Goal: Task Accomplishment & Management: Manage account settings

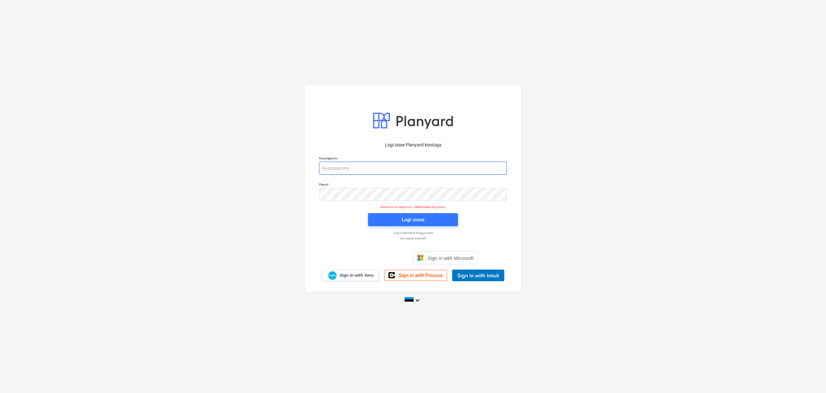
drag, startPoint x: 380, startPoint y: 165, endPoint x: 386, endPoint y: 173, distance: 9.9
click at [380, 165] on input "email" at bounding box center [413, 168] width 188 height 13
type input "[EMAIL_ADDRESS][DOMAIN_NAME]"
click at [411, 219] on div "Logi sisse" at bounding box center [413, 219] width 23 height 8
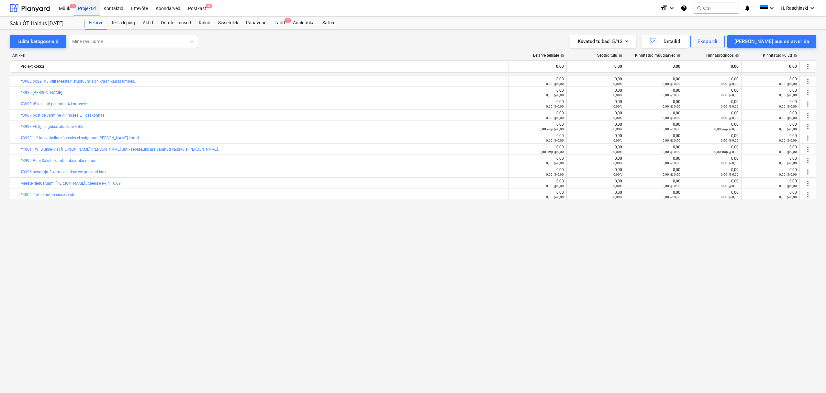
click at [86, 9] on div "Projektid" at bounding box center [87, 8] width 26 height 17
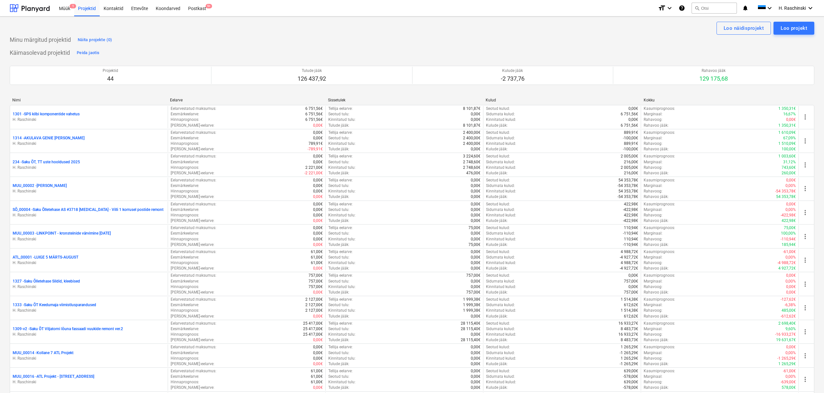
scroll to position [561, 0]
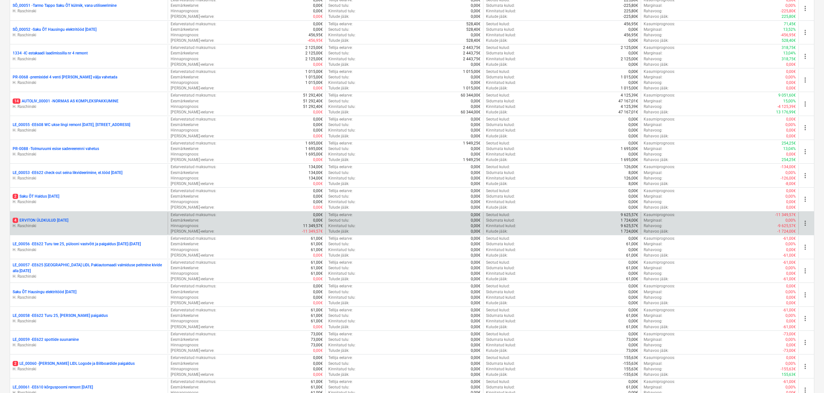
click at [68, 219] on p "4 ERVITON ÜLDKULUD [DATE]" at bounding box center [41, 221] width 56 height 6
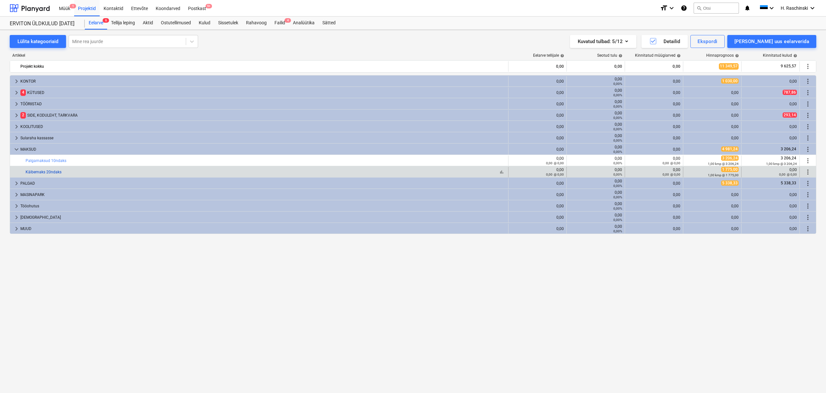
click at [54, 172] on link "Käibemaks 20ndaks" at bounding box center [44, 172] width 36 height 5
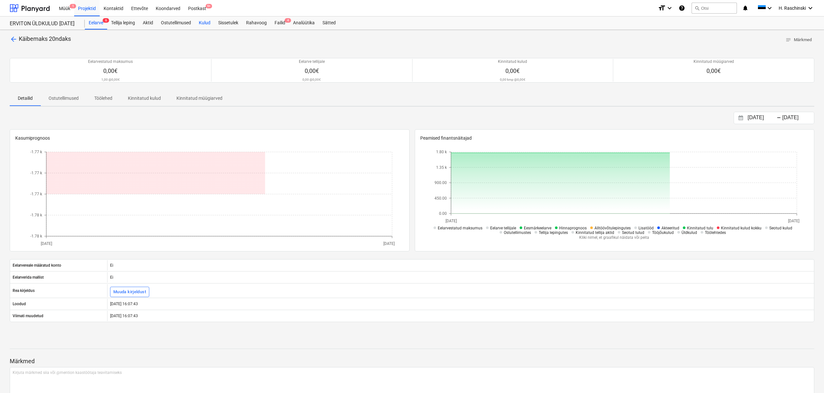
click at [212, 24] on div "Kulud" at bounding box center [204, 23] width 19 height 13
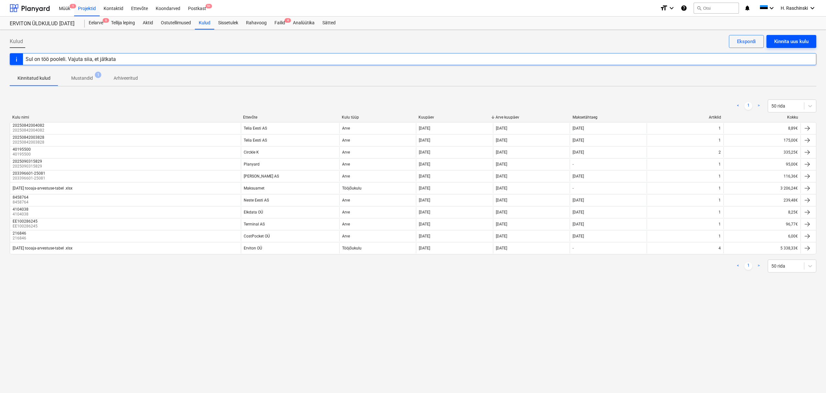
click at [787, 41] on div "Kinnita uus kulu" at bounding box center [792, 41] width 34 height 8
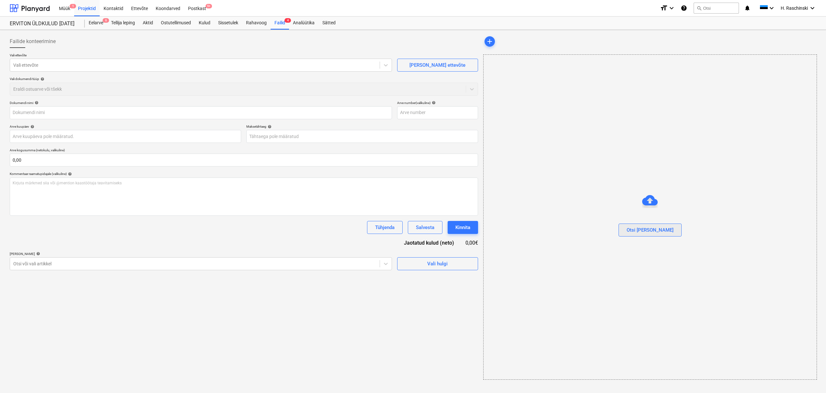
click at [656, 233] on div "Otsi [PERSON_NAME]" at bounding box center [650, 230] width 47 height 8
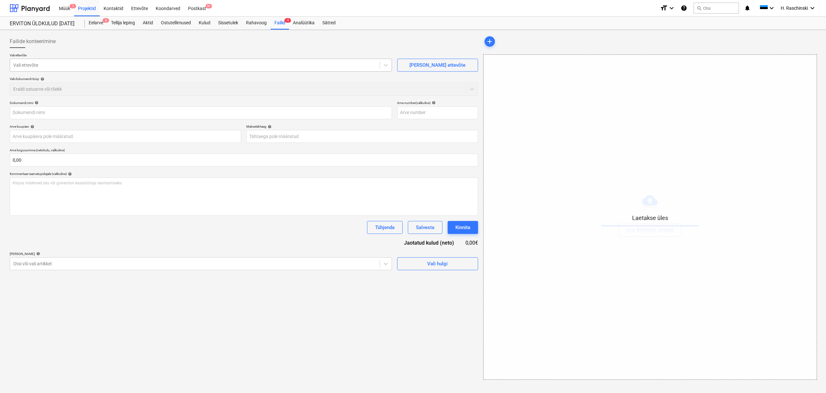
click at [27, 66] on div at bounding box center [194, 65] width 363 height 6
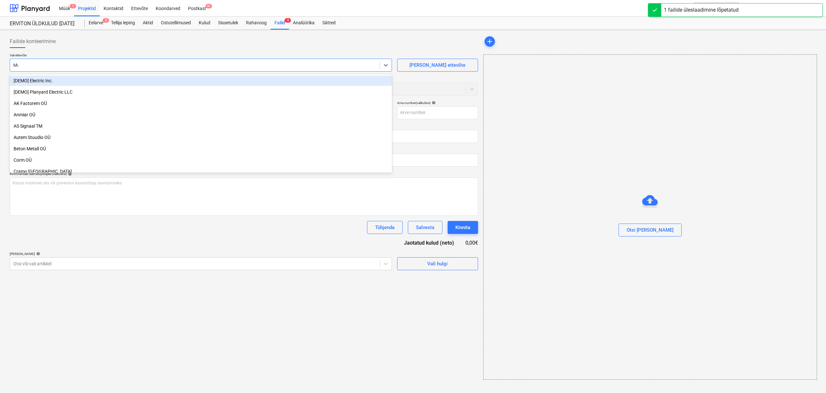
type input "Maks"
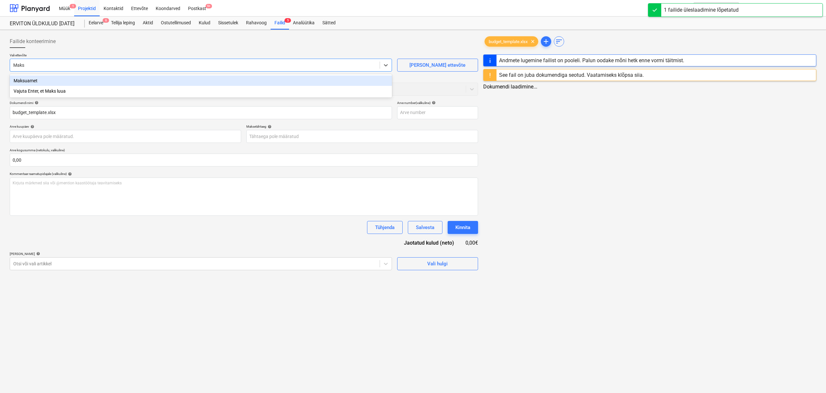
type input "budget_template.xlsx"
type input "Maksu"
click at [17, 81] on div "Maksuamet" at bounding box center [200, 80] width 381 height 10
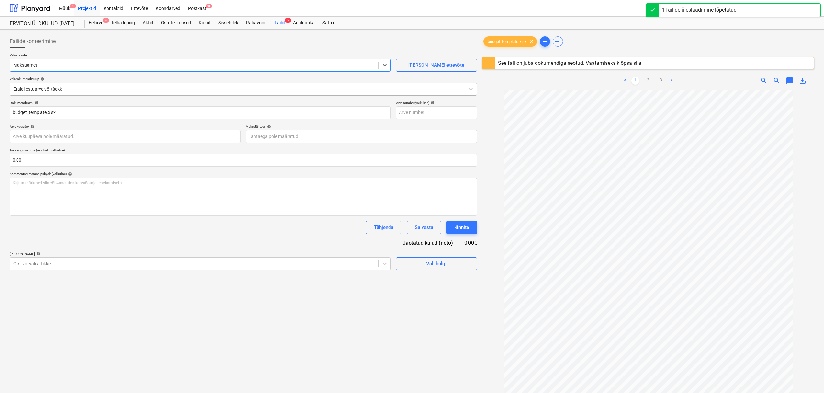
click at [40, 91] on div at bounding box center [237, 89] width 448 height 6
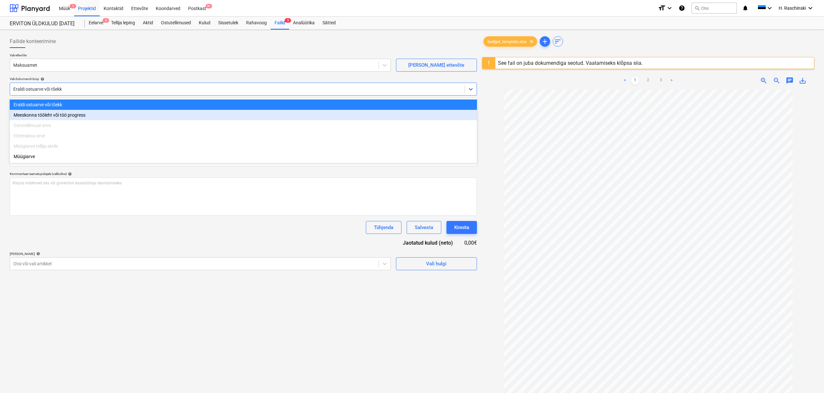
click at [44, 114] on div "Meeskonna tööleht või töö progress" at bounding box center [243, 115] width 467 height 10
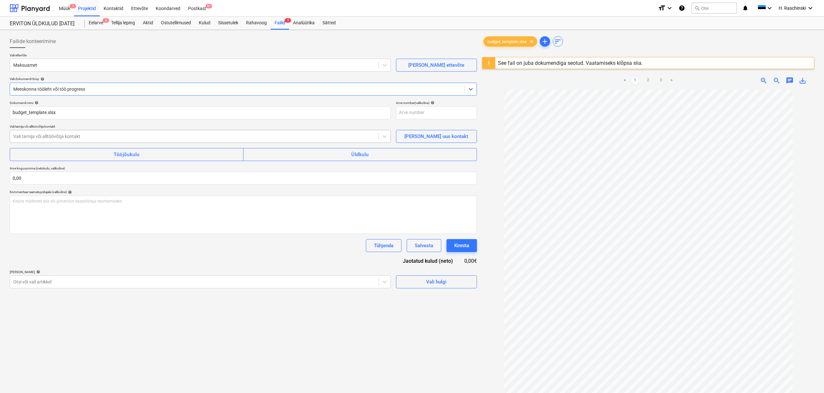
click at [45, 134] on div at bounding box center [194, 136] width 362 height 6
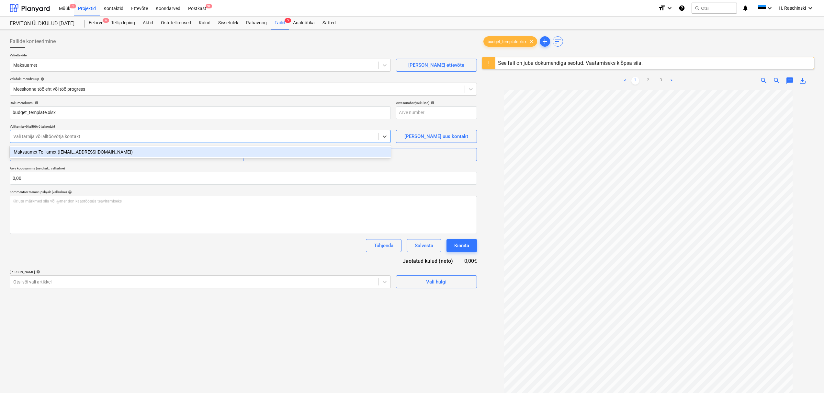
click at [40, 152] on div "Maksuamet Tolliamet ([EMAIL_ADDRESS][DOMAIN_NAME])" at bounding box center [200, 152] width 381 height 10
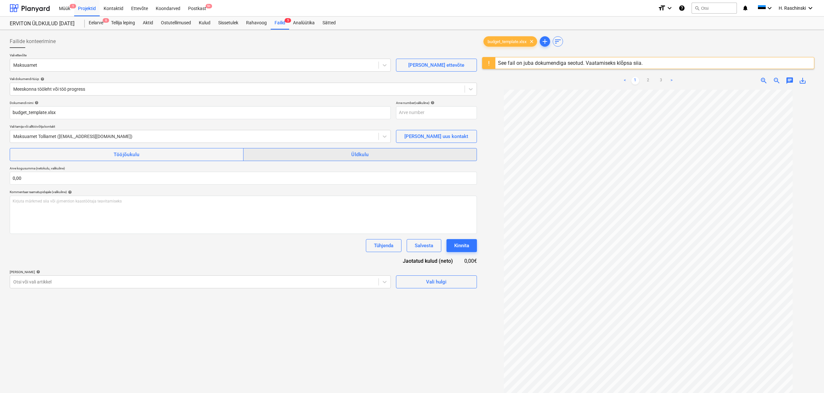
drag, startPoint x: 359, startPoint y: 162, endPoint x: 356, endPoint y: 159, distance: 3.9
click at [358, 161] on div "Dokumendi nimi help budget_template.xlsx Arve number (valikuline) help Vali tar…" at bounding box center [243, 194] width 467 height 187
click at [355, 158] on div "Üldkulu" at bounding box center [359, 154] width 17 height 8
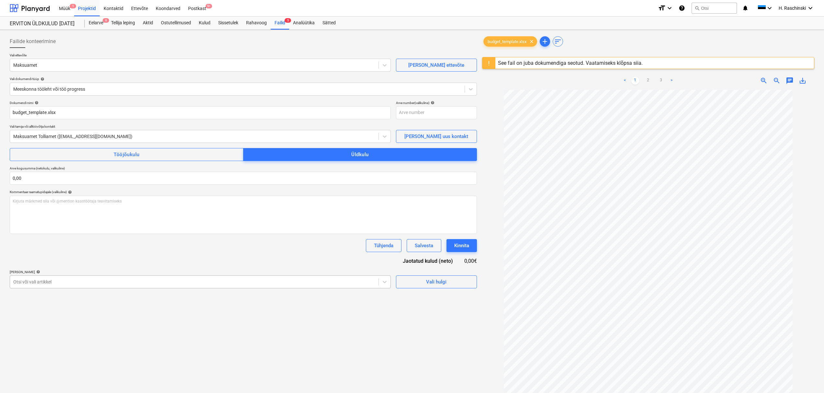
click at [75, 281] on div at bounding box center [194, 281] width 362 height 6
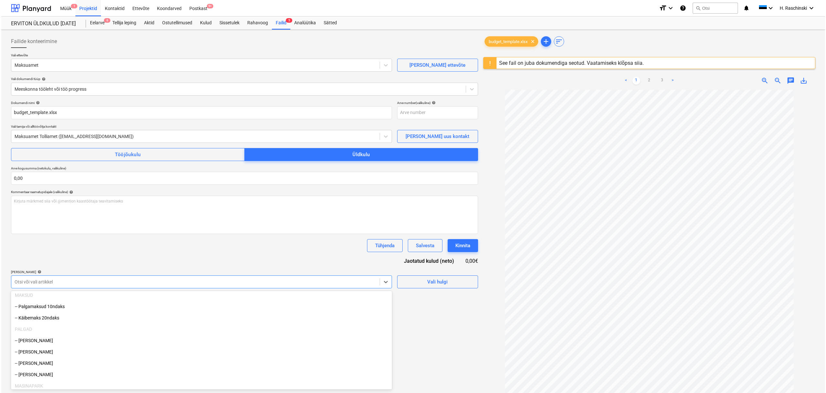
scroll to position [285, 0]
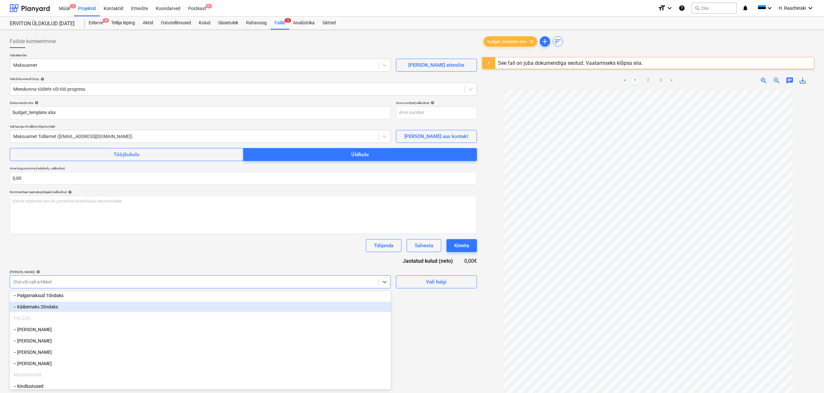
click at [51, 308] on div "-- Käibemaks 20ndaks" at bounding box center [200, 306] width 381 height 10
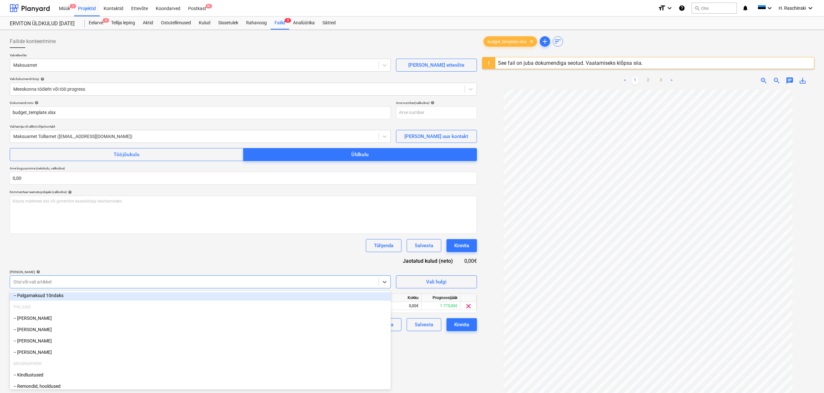
click at [128, 242] on div "Tühjenda Salvesta Kinnita" at bounding box center [243, 245] width 467 height 13
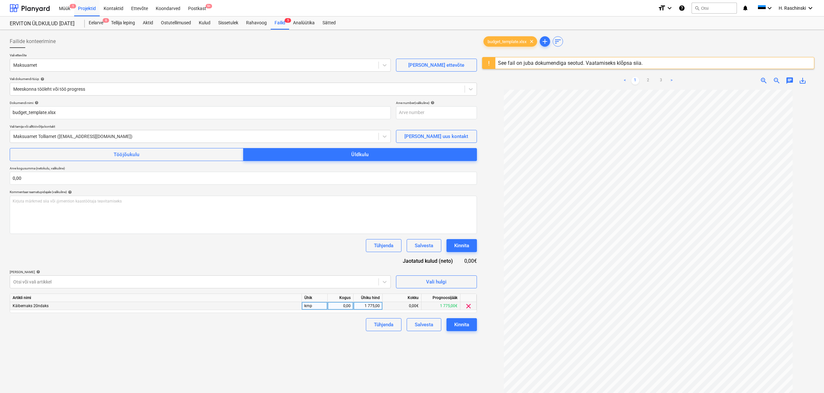
click at [346, 306] on div "0,00" at bounding box center [340, 306] width 20 height 8
type input "1"
click at [361, 305] on div "1 775,00" at bounding box center [368, 306] width 24 height 8
type input "14 362,31"
click at [333, 340] on div "Failide konteerimine Vali ettevõte Maksuamet [PERSON_NAME] uus ettevõte Vali do…" at bounding box center [243, 249] width 472 height 435
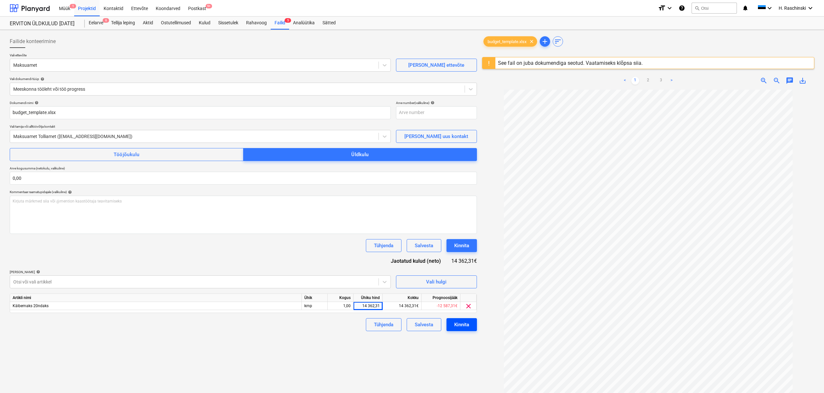
click at [461, 327] on div "Kinnita" at bounding box center [461, 324] width 15 height 8
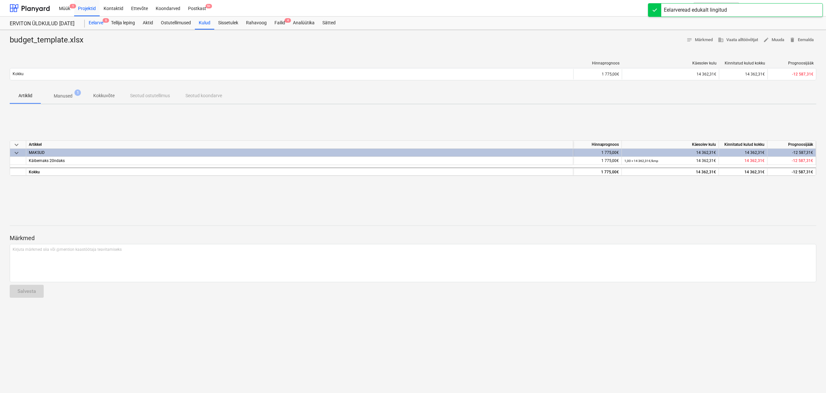
click at [95, 26] on div "Eelarve 6" at bounding box center [96, 23] width 22 height 13
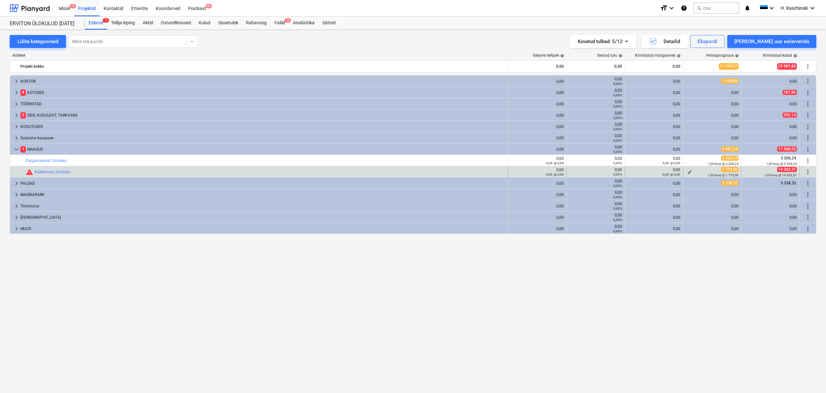
click at [691, 171] on span "edit" at bounding box center [689, 171] width 5 height 5
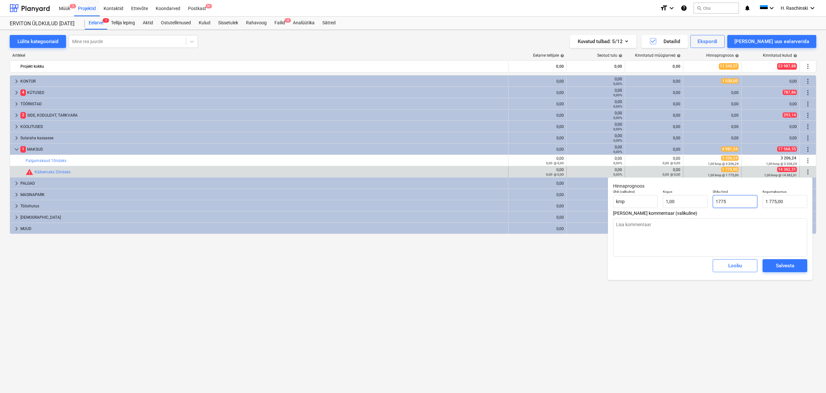
click at [730, 204] on input "1775" at bounding box center [735, 201] width 45 height 13
drag, startPoint x: 735, startPoint y: 200, endPoint x: 679, endPoint y: 191, distance: 56.5
click at [679, 191] on div "Ühik (valikuline) kmp Kogus 1,00 Ühiku hind 1775 Kogumaksumus 1 775,00" at bounding box center [710, 199] width 199 height 24
paste input "4 362,31"
type input "14 362,31"
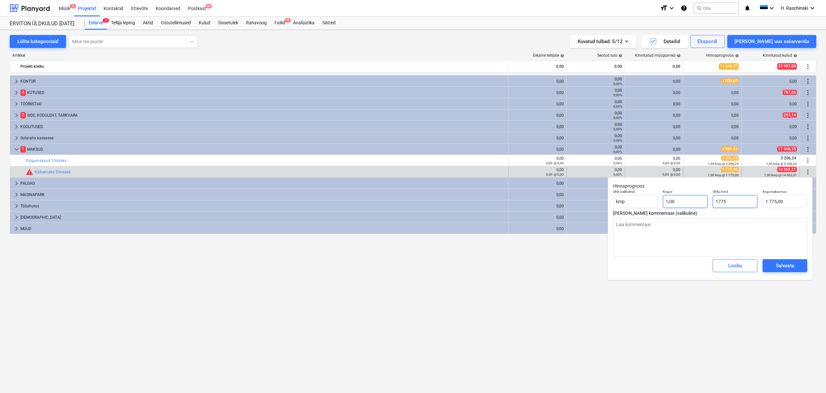
type textarea "x"
type input "14 362,31"
click at [786, 270] on button "Salvesta" at bounding box center [785, 265] width 45 height 13
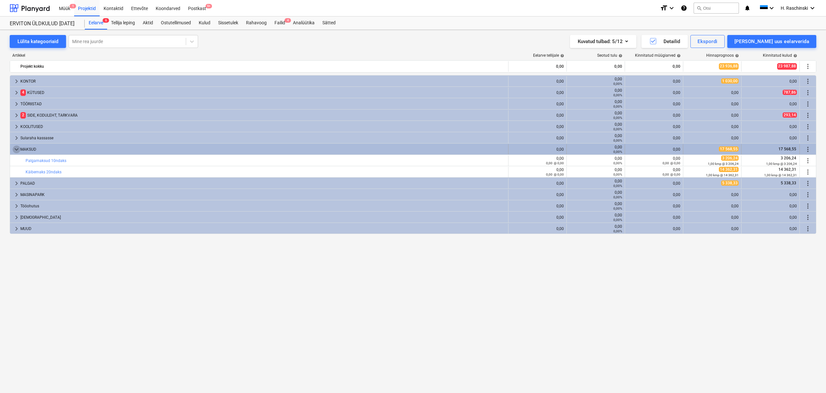
click at [17, 149] on span "keyboard_arrow_down" at bounding box center [17, 149] width 8 height 8
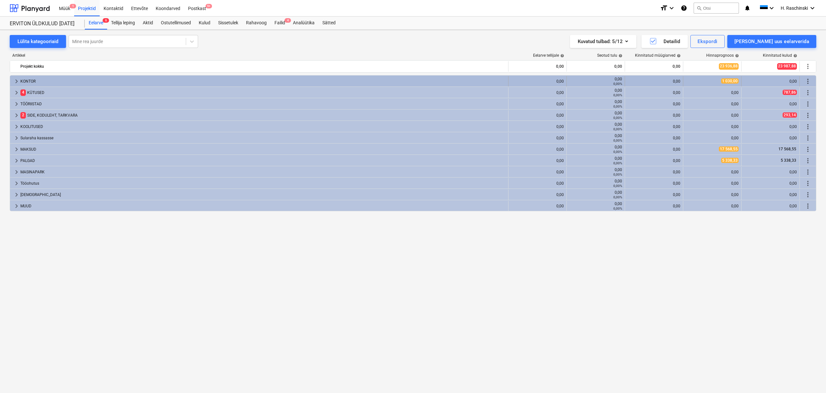
click at [16, 81] on span "keyboard_arrow_right" at bounding box center [17, 81] width 8 height 8
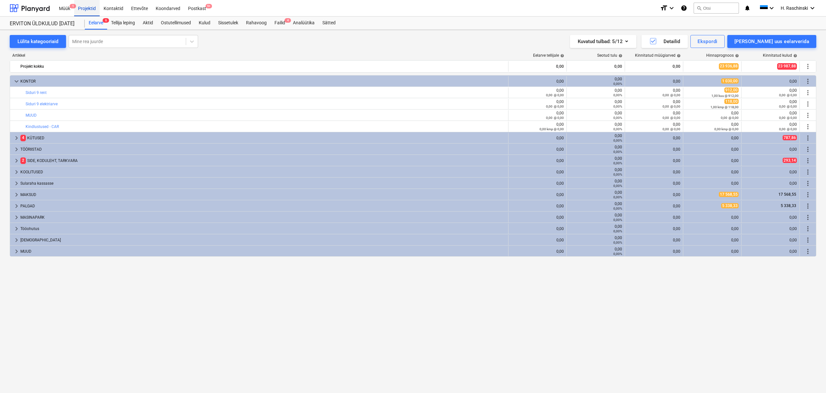
click at [85, 9] on div "Projektid" at bounding box center [87, 8] width 26 height 17
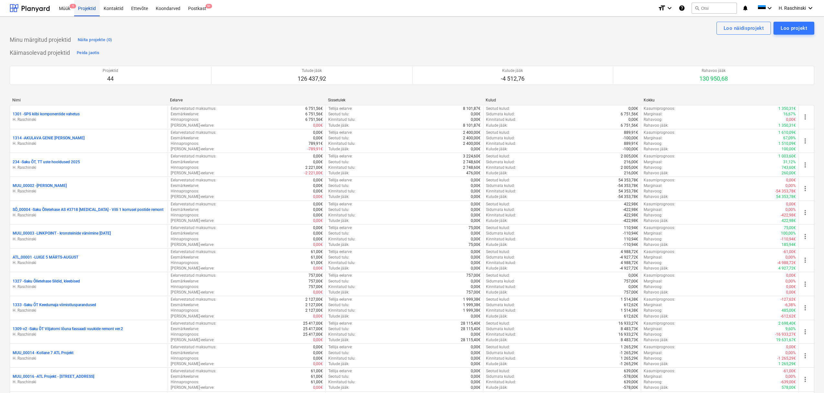
click at [81, 8] on div "Projektid" at bounding box center [87, 8] width 26 height 17
click at [72, 8] on span "1" at bounding box center [73, 6] width 6 height 5
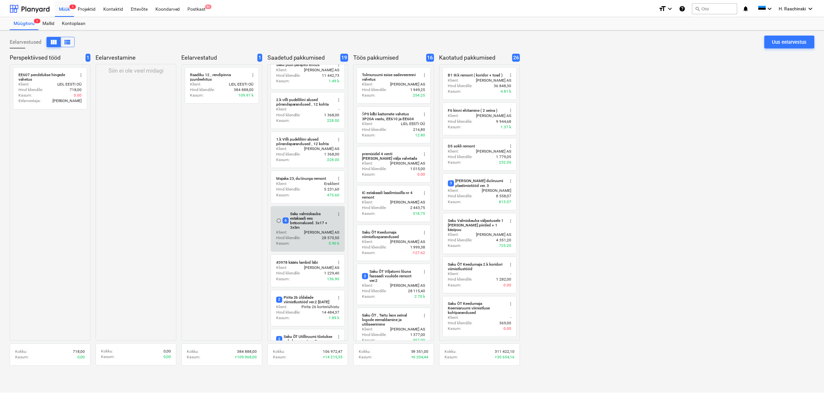
scroll to position [12, 0]
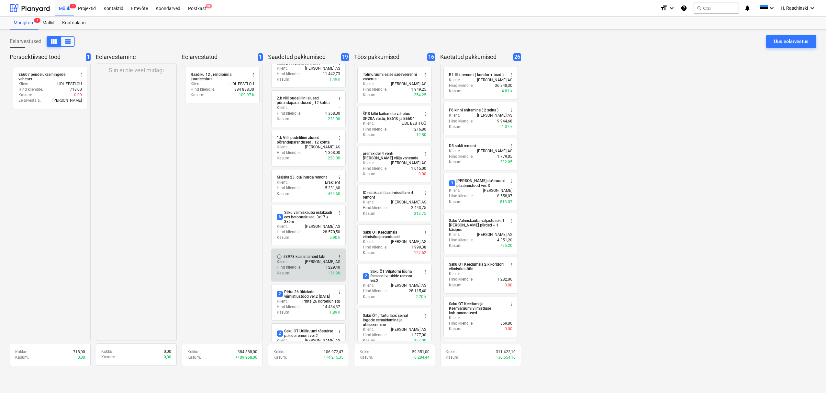
click at [303, 266] on div "Hind kliendile : 1 229,40" at bounding box center [308, 268] width 63 height 6
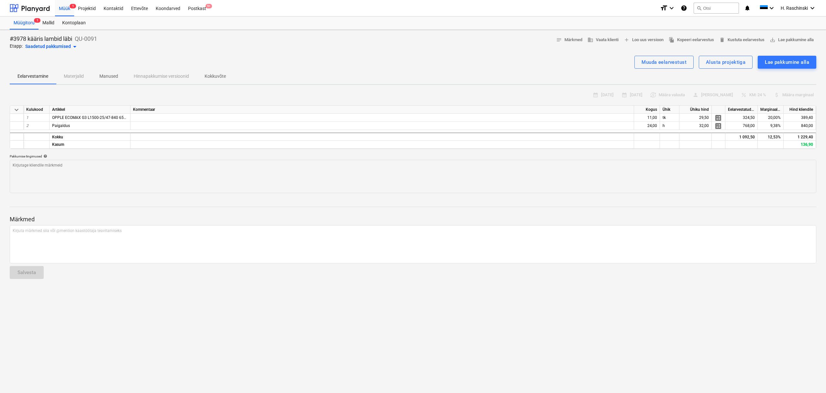
click at [66, 48] on div "Saadetud pakkumised arrow_drop_down" at bounding box center [51, 47] width 53 height 8
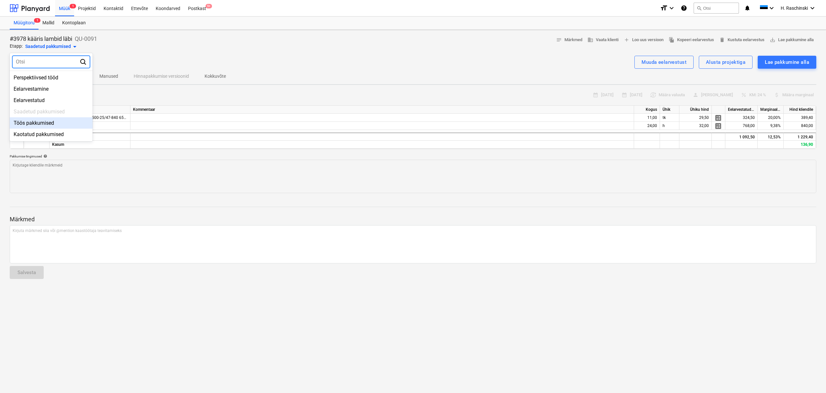
click at [43, 120] on div "Töös pakkumised" at bounding box center [51, 122] width 83 height 11
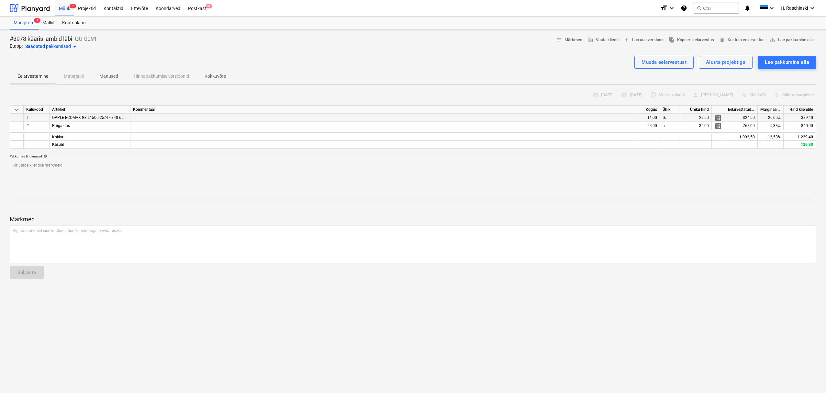
type textarea "x"
click at [713, 63] on div "Alusta projektiga" at bounding box center [726, 62] width 40 height 8
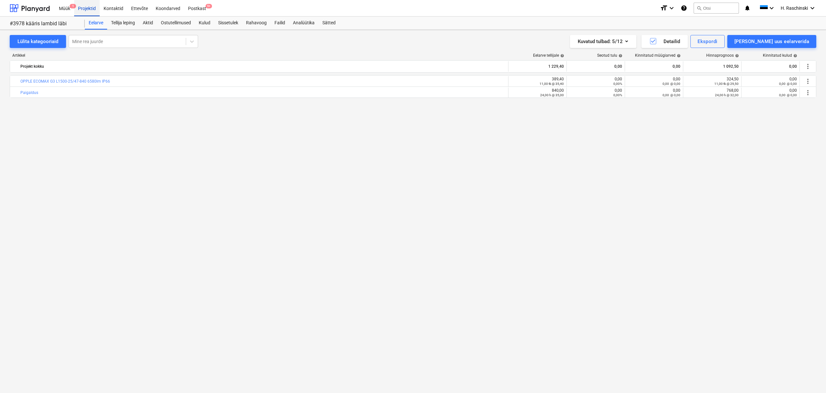
click at [87, 8] on div "Projektid" at bounding box center [87, 8] width 26 height 17
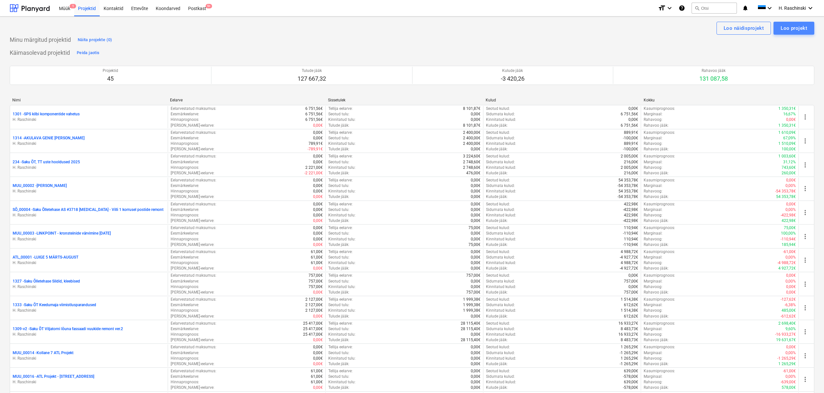
click at [786, 29] on div "Loo projekt" at bounding box center [794, 28] width 27 height 8
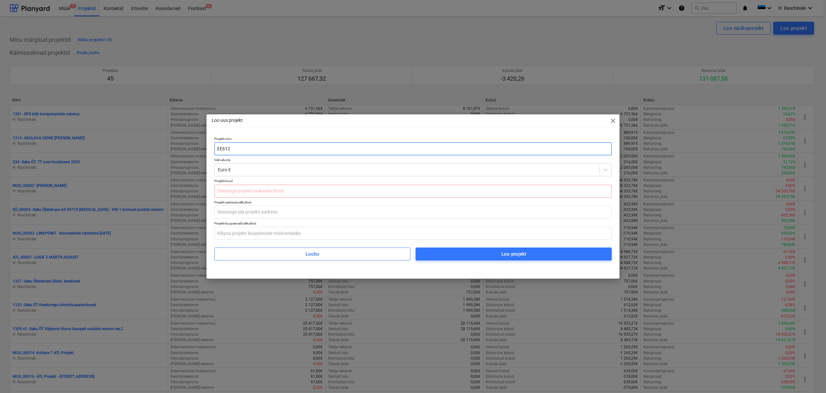
click at [510, 148] on input "EE612" at bounding box center [413, 148] width 398 height 13
type input "EE612 Billboardi luku remont, asendamine tabalukuga [DATE]"
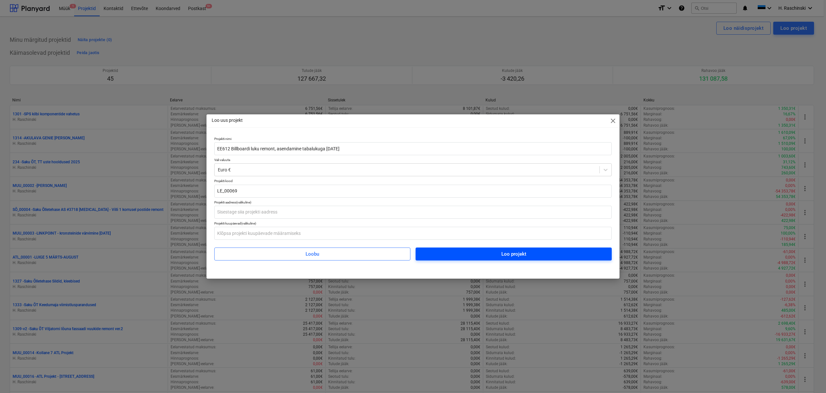
click at [538, 254] on span "Loo projekt" at bounding box center [514, 254] width 181 height 8
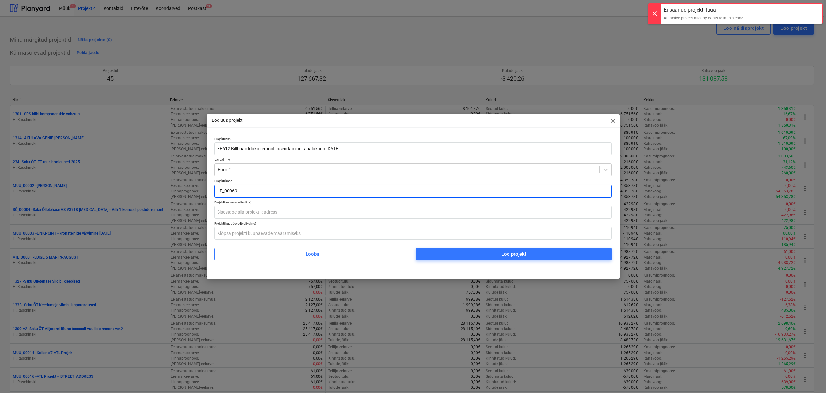
click at [340, 193] on input "LE_00069" at bounding box center [413, 191] width 398 height 13
type input "LE_00070"
click at [460, 254] on span "Loo projekt" at bounding box center [514, 254] width 181 height 8
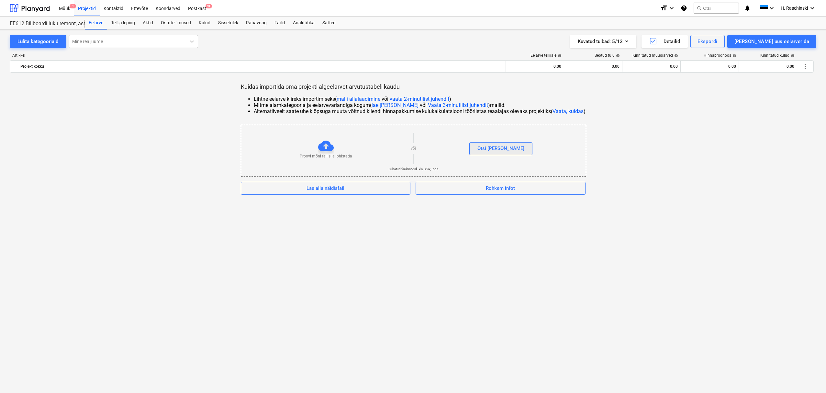
click at [512, 148] on button "Otsi [PERSON_NAME]" at bounding box center [501, 148] width 63 height 13
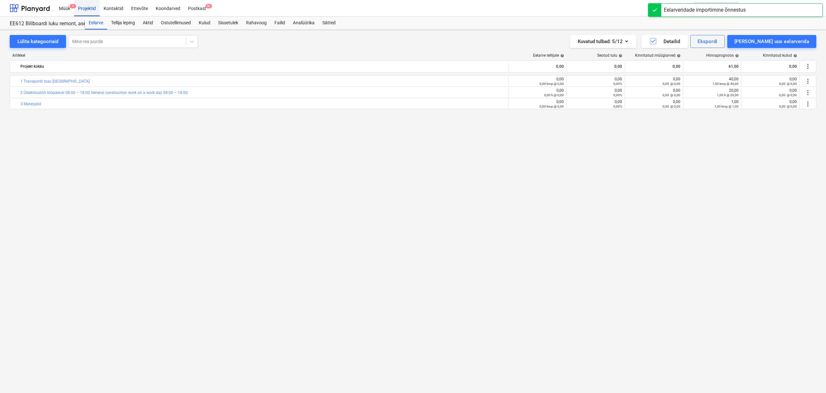
click at [86, 10] on div "Projektid" at bounding box center [87, 8] width 26 height 17
